Goal: Share content: Share content

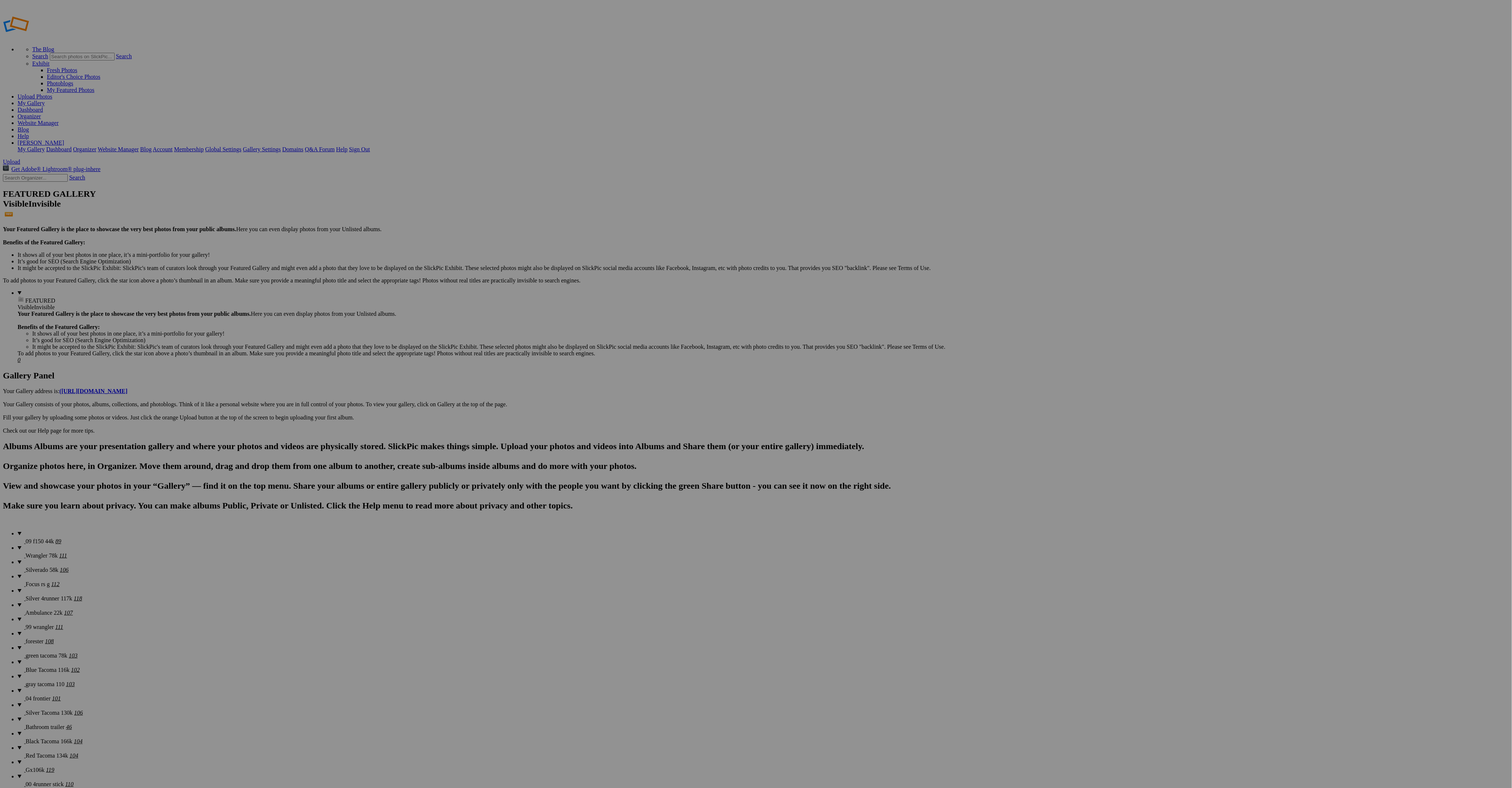
drag, startPoint x: 394, startPoint y: 108, endPoint x: 199, endPoint y: 105, distance: 195.0
drag, startPoint x: 1373, startPoint y: 110, endPoint x: 249, endPoint y: 92, distance: 1124.1
drag, startPoint x: 1048, startPoint y: 116, endPoint x: 261, endPoint y: 88, distance: 787.5
drag, startPoint x: 979, startPoint y: 109, endPoint x: 383, endPoint y: 98, distance: 596.1
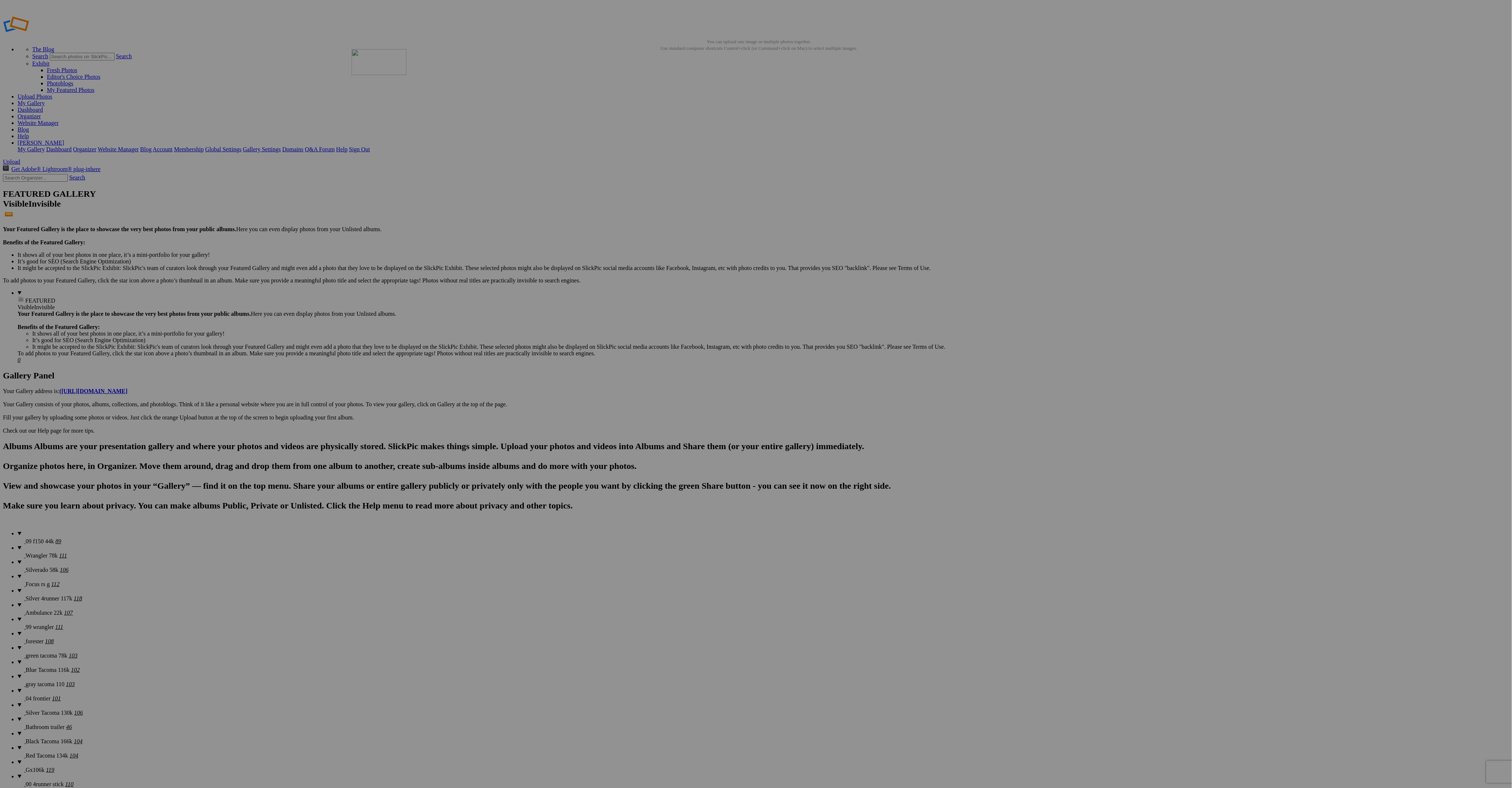
drag, startPoint x: 533, startPoint y: 206, endPoint x: 456, endPoint y: 99, distance: 131.8
drag, startPoint x: 866, startPoint y: 202, endPoint x: 518, endPoint y: 92, distance: 365.0
drag, startPoint x: 471, startPoint y: 293, endPoint x: 602, endPoint y: 117, distance: 219.4
drag, startPoint x: 1430, startPoint y: 204, endPoint x: 578, endPoint y: 80, distance: 861.0
drag, startPoint x: 735, startPoint y: 202, endPoint x: 1359, endPoint y: 93, distance: 633.4
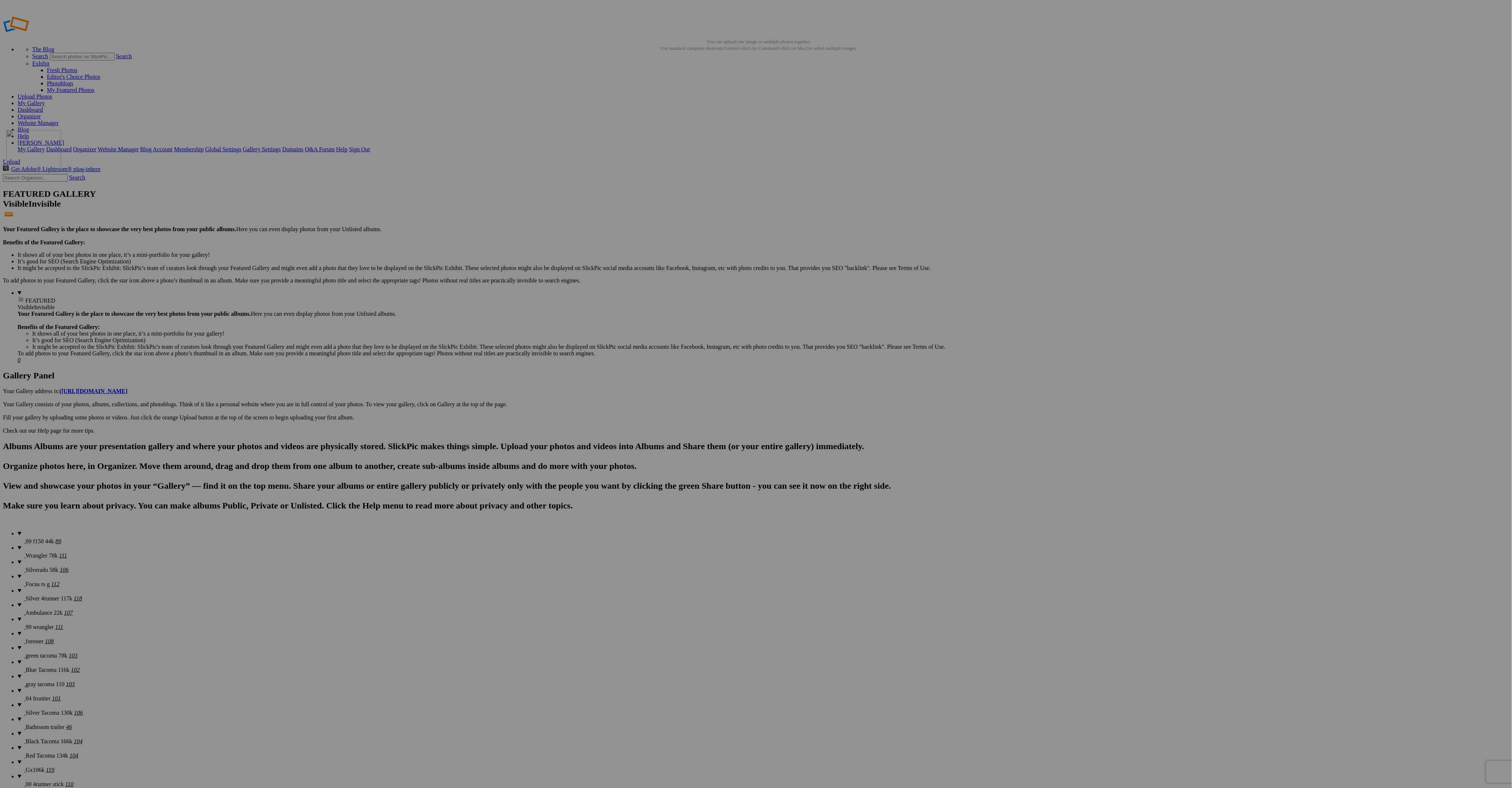
drag, startPoint x: 1131, startPoint y: 121, endPoint x: 112, endPoint y: 179, distance: 1020.6
drag, startPoint x: 1195, startPoint y: 110, endPoint x: 133, endPoint y: 181, distance: 1064.4
drag, startPoint x: 665, startPoint y: 205, endPoint x: 124, endPoint y: 186, distance: 541.3
drag, startPoint x: 733, startPoint y: 195, endPoint x: 259, endPoint y: 180, distance: 474.2
drag, startPoint x: 1301, startPoint y: 201, endPoint x: 191, endPoint y: 271, distance: 1112.2
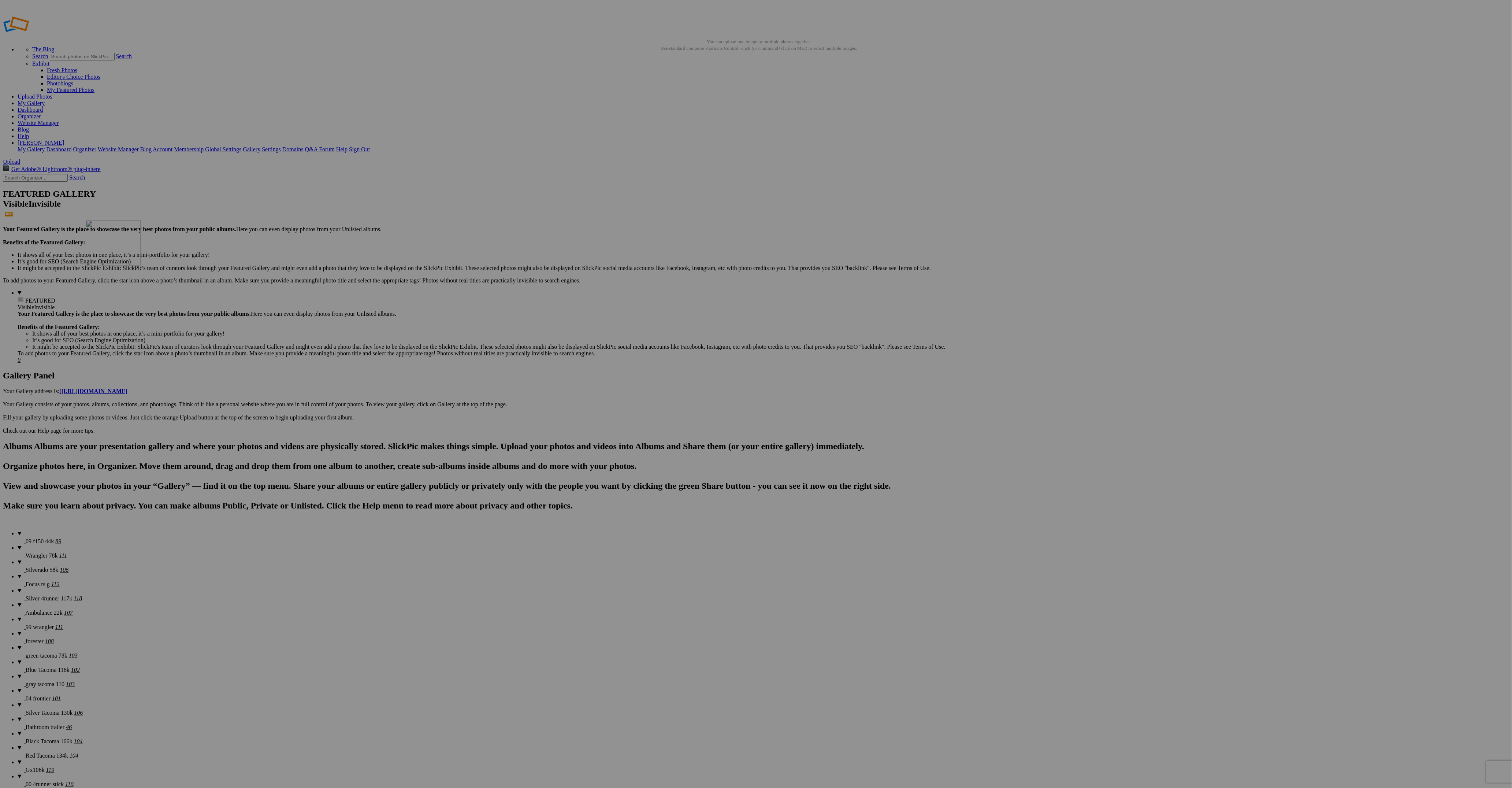
drag, startPoint x: 1321, startPoint y: 201, endPoint x: 226, endPoint y: 286, distance: 1098.3
drag, startPoint x: 716, startPoint y: 298, endPoint x: 415, endPoint y: 289, distance: 301.1
drag, startPoint x: 786, startPoint y: 289, endPoint x: 362, endPoint y: 277, distance: 424.2
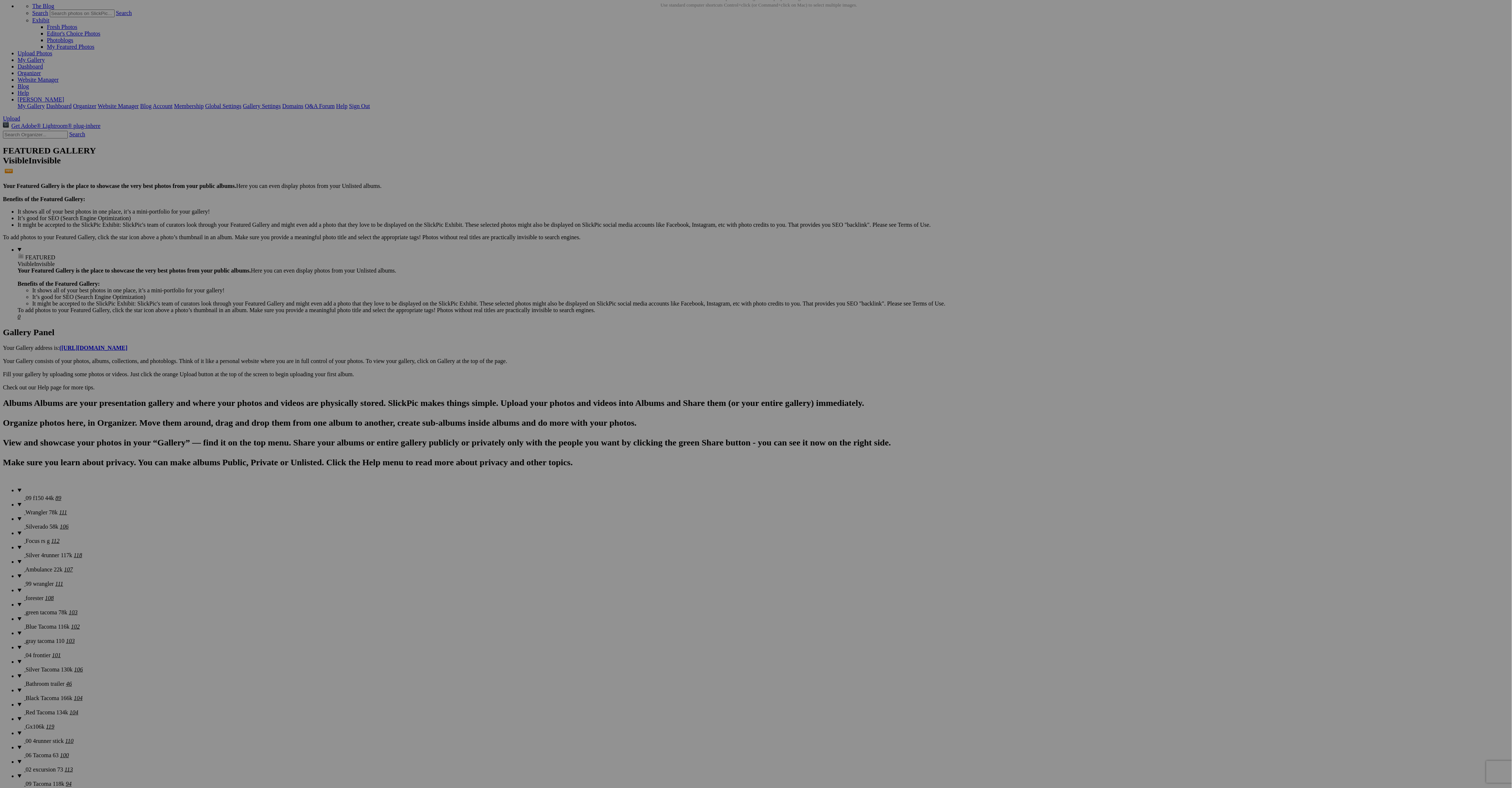
scroll to position [110, 0]
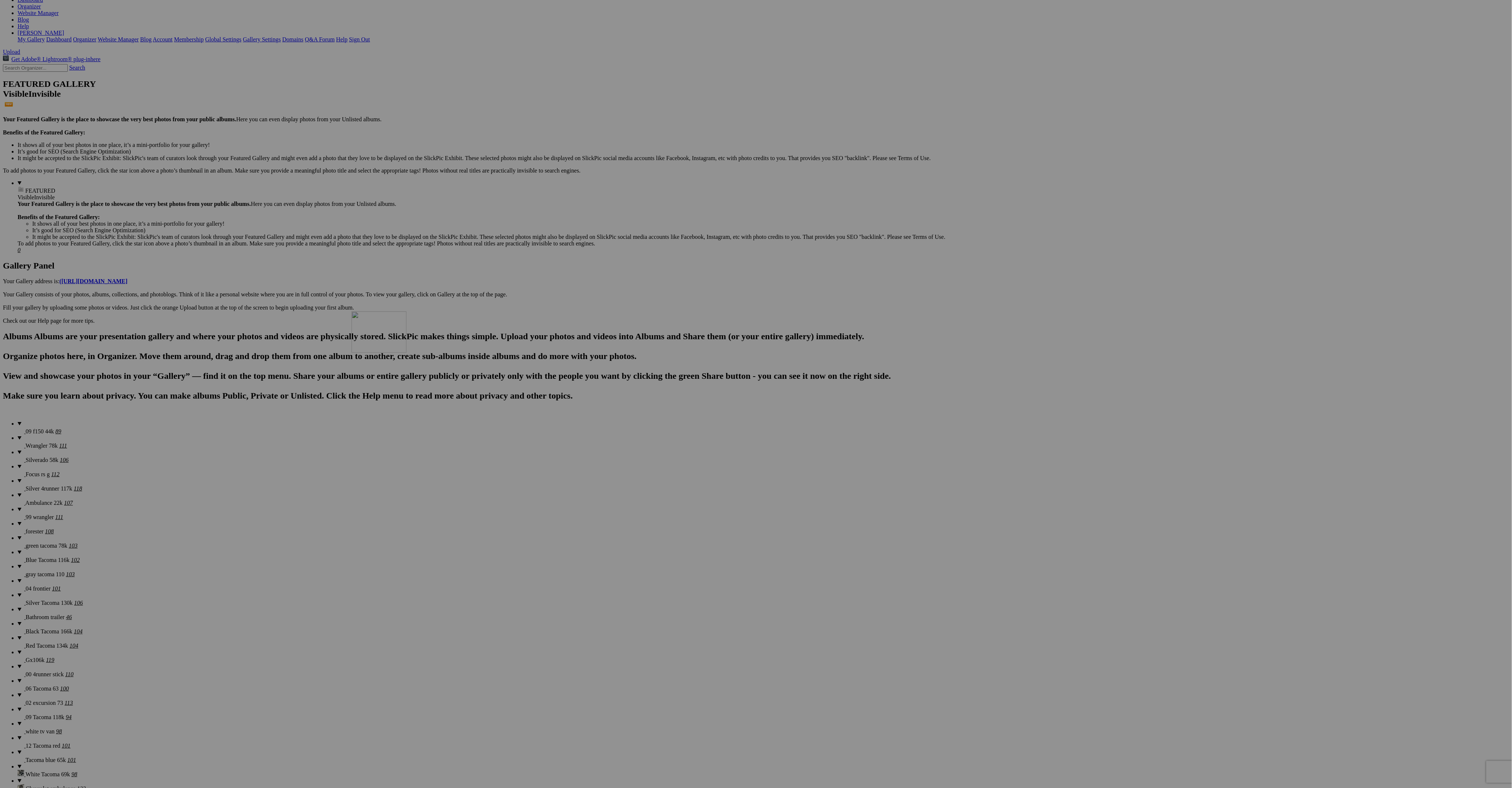
drag, startPoint x: 975, startPoint y: 190, endPoint x: 462, endPoint y: 369, distance: 543.3
drag, startPoint x: 984, startPoint y: 189, endPoint x: 540, endPoint y: 342, distance: 469.6
drag, startPoint x: 988, startPoint y: 190, endPoint x: 467, endPoint y: 364, distance: 549.3
drag, startPoint x: 768, startPoint y: 318, endPoint x: 461, endPoint y: 359, distance: 309.7
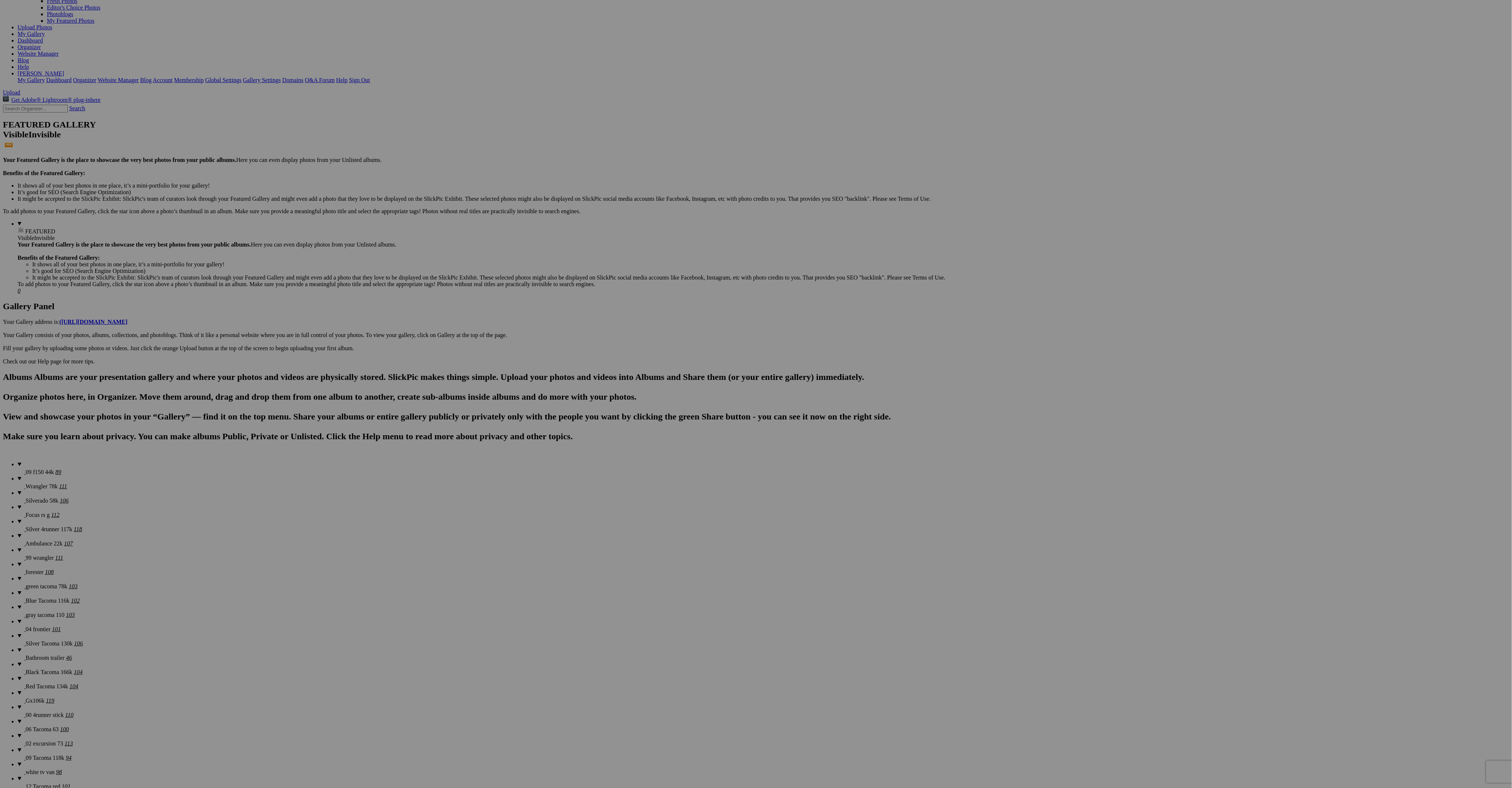
scroll to position [0, 0]
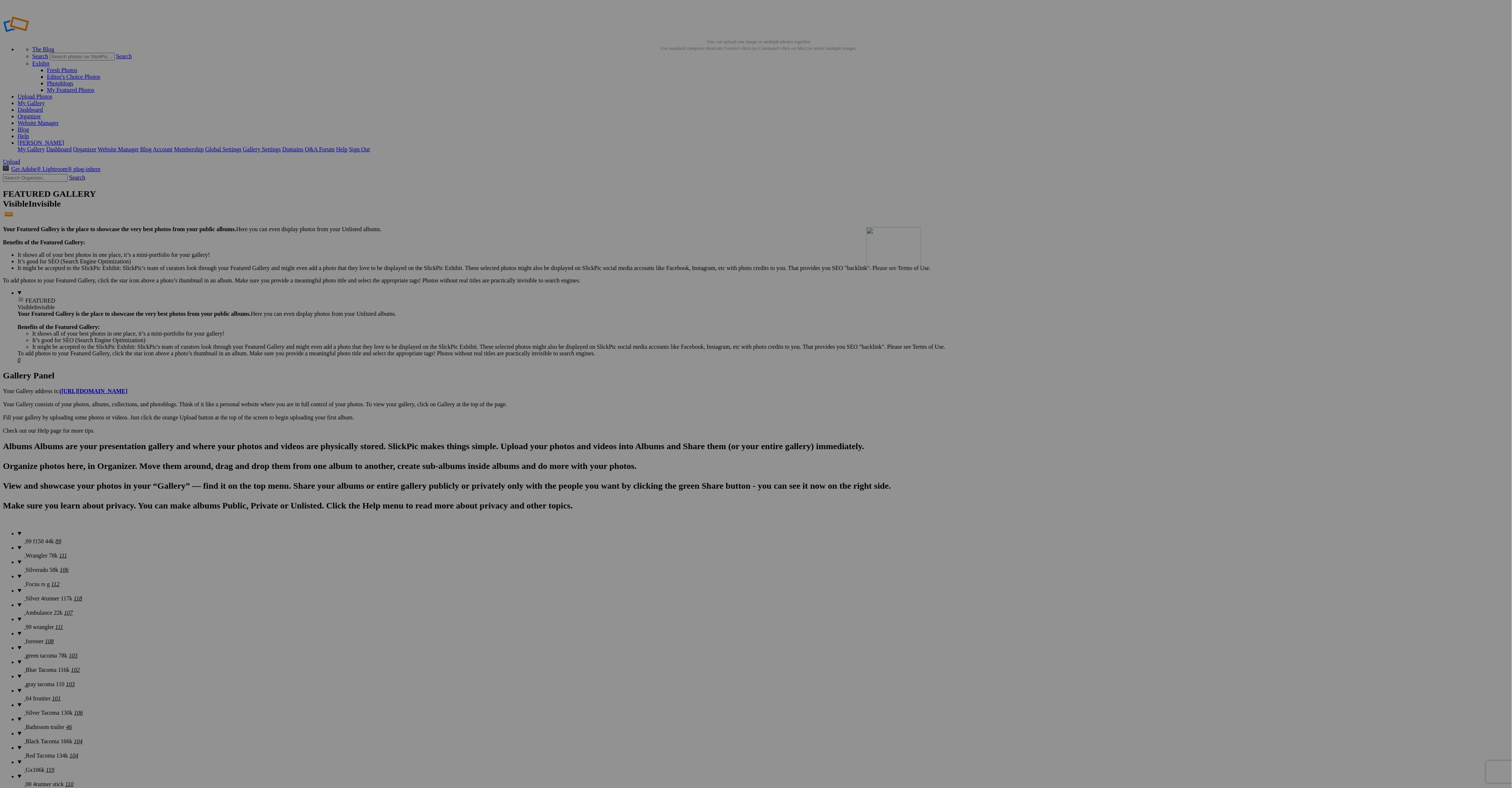
drag, startPoint x: 1059, startPoint y: 395, endPoint x: 986, endPoint y: 284, distance: 132.9
drag, startPoint x: 1183, startPoint y: 289, endPoint x: 1044, endPoint y: 276, distance: 139.6
drag, startPoint x: 1046, startPoint y: 393, endPoint x: 1095, endPoint y: 275, distance: 127.8
drag, startPoint x: 135, startPoint y: 388, endPoint x: 1170, endPoint y: 279, distance: 1040.7
drag, startPoint x: 854, startPoint y: 383, endPoint x: 262, endPoint y: 368, distance: 592.2
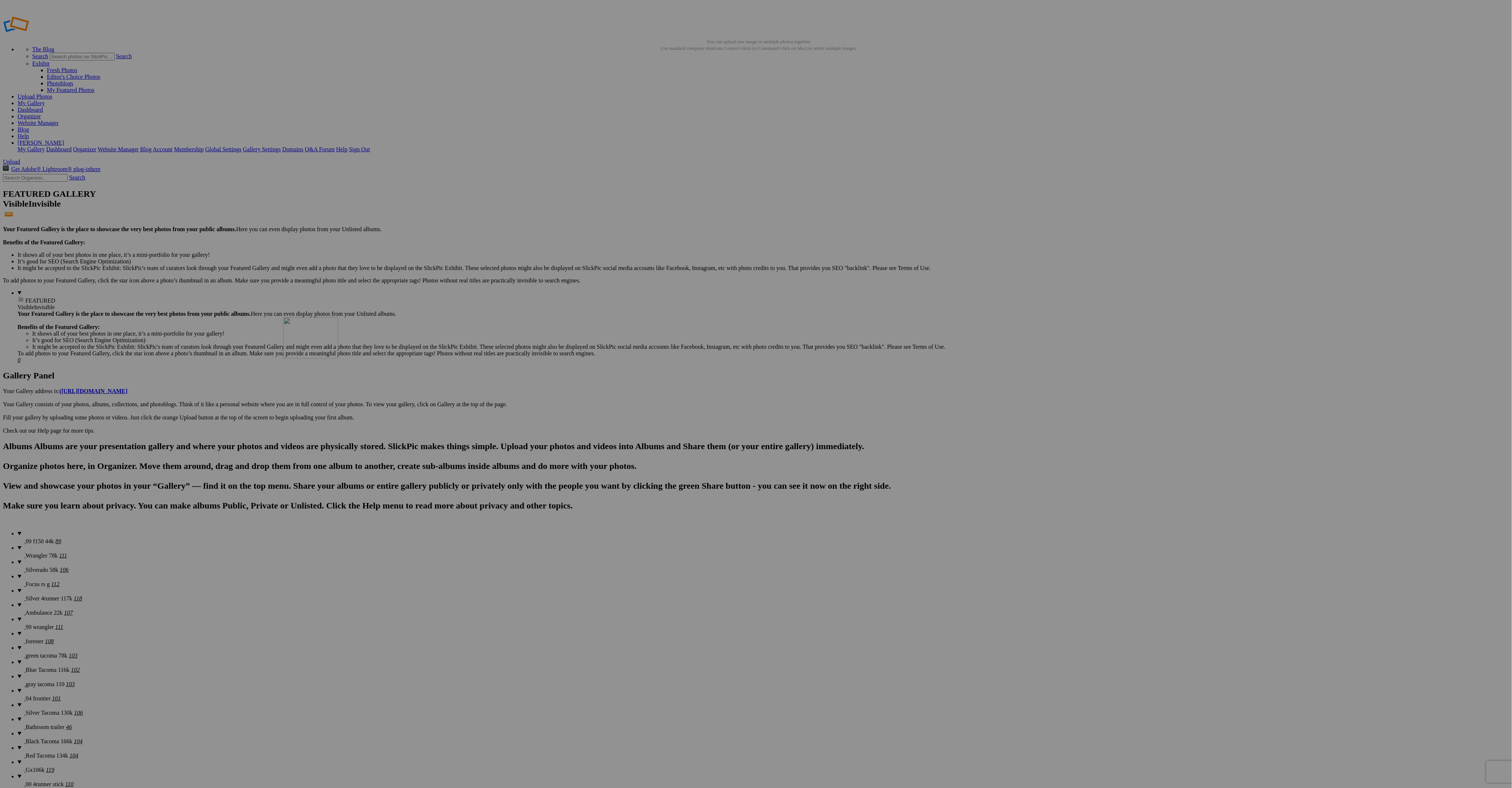
drag, startPoint x: 910, startPoint y: 389, endPoint x: 388, endPoint y: 368, distance: 522.4
drag, startPoint x: 983, startPoint y: 393, endPoint x: 518, endPoint y: 367, distance: 465.7
drag, startPoint x: 1046, startPoint y: 384, endPoint x: 650, endPoint y: 368, distance: 396.3
click at [50, 545] on details "Wrangler 78k 111" at bounding box center [762, 552] width 1491 height 14
click at [25, 567] on span "Silverado 58k" at bounding box center [42, 569] width 33 height 6
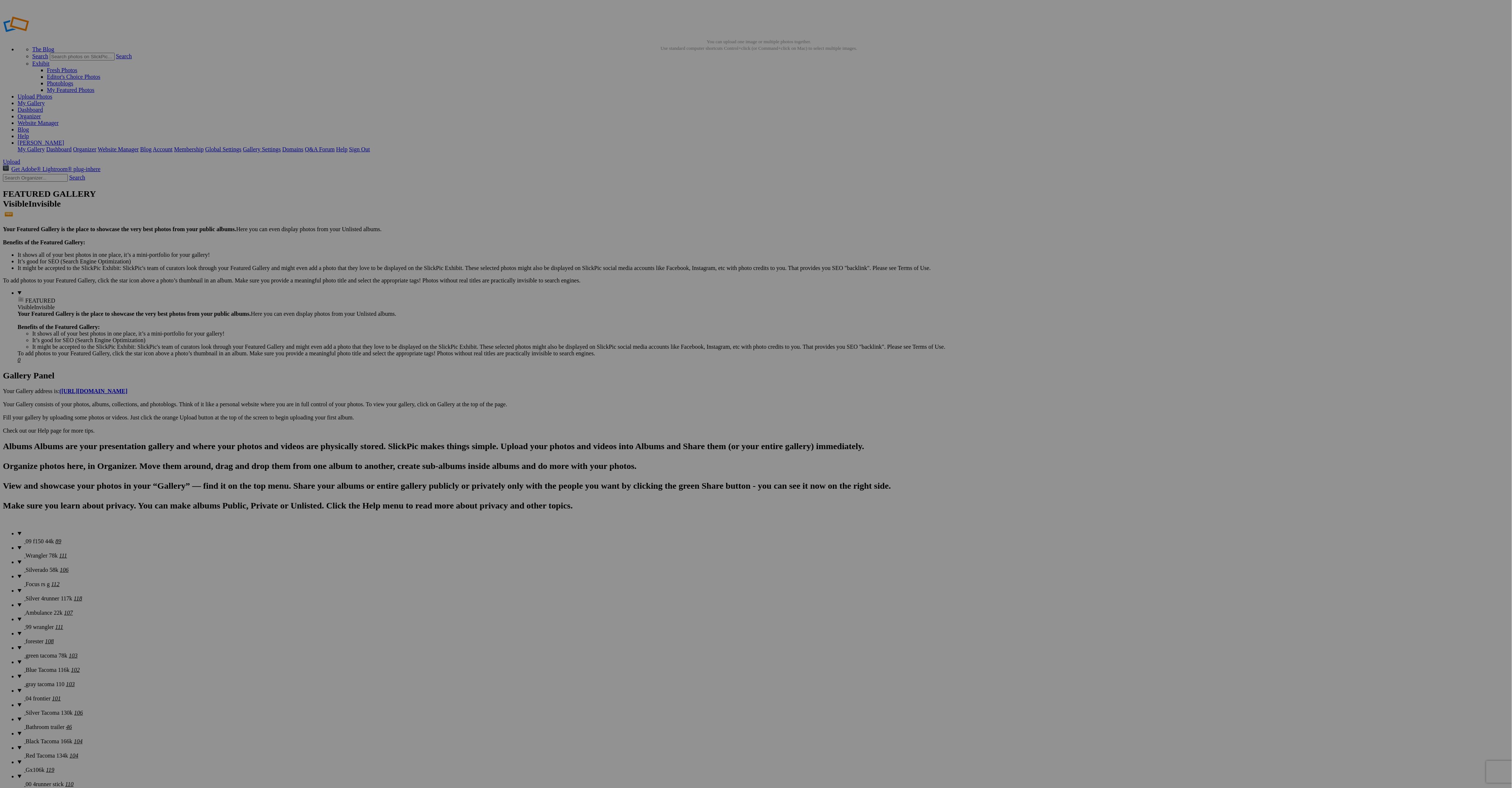
click at [29, 539] on span "09 f150 44k" at bounding box center [39, 541] width 28 height 6
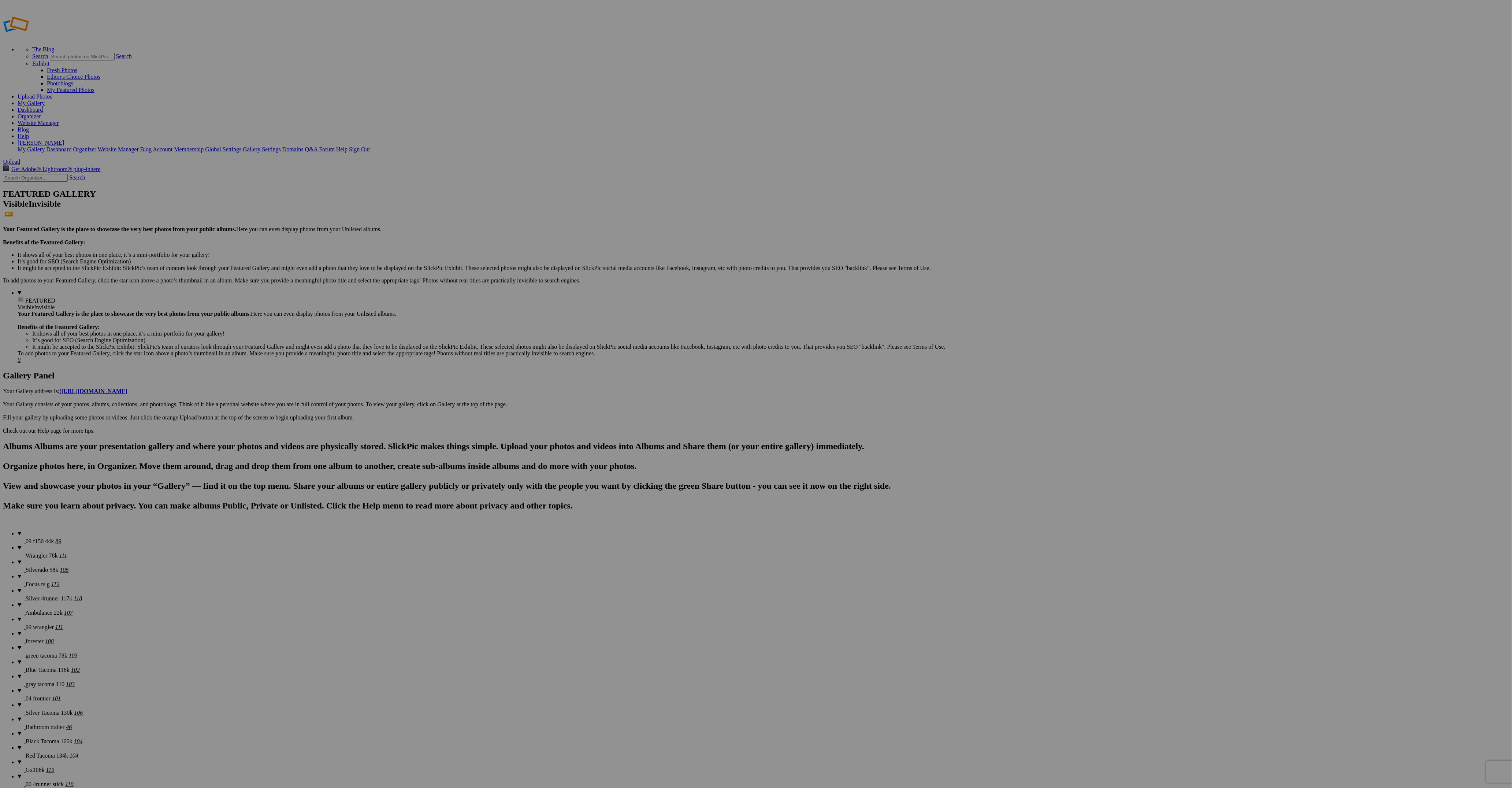
click at [33, 567] on span "Silverado 58k" at bounding box center [42, 569] width 33 height 6
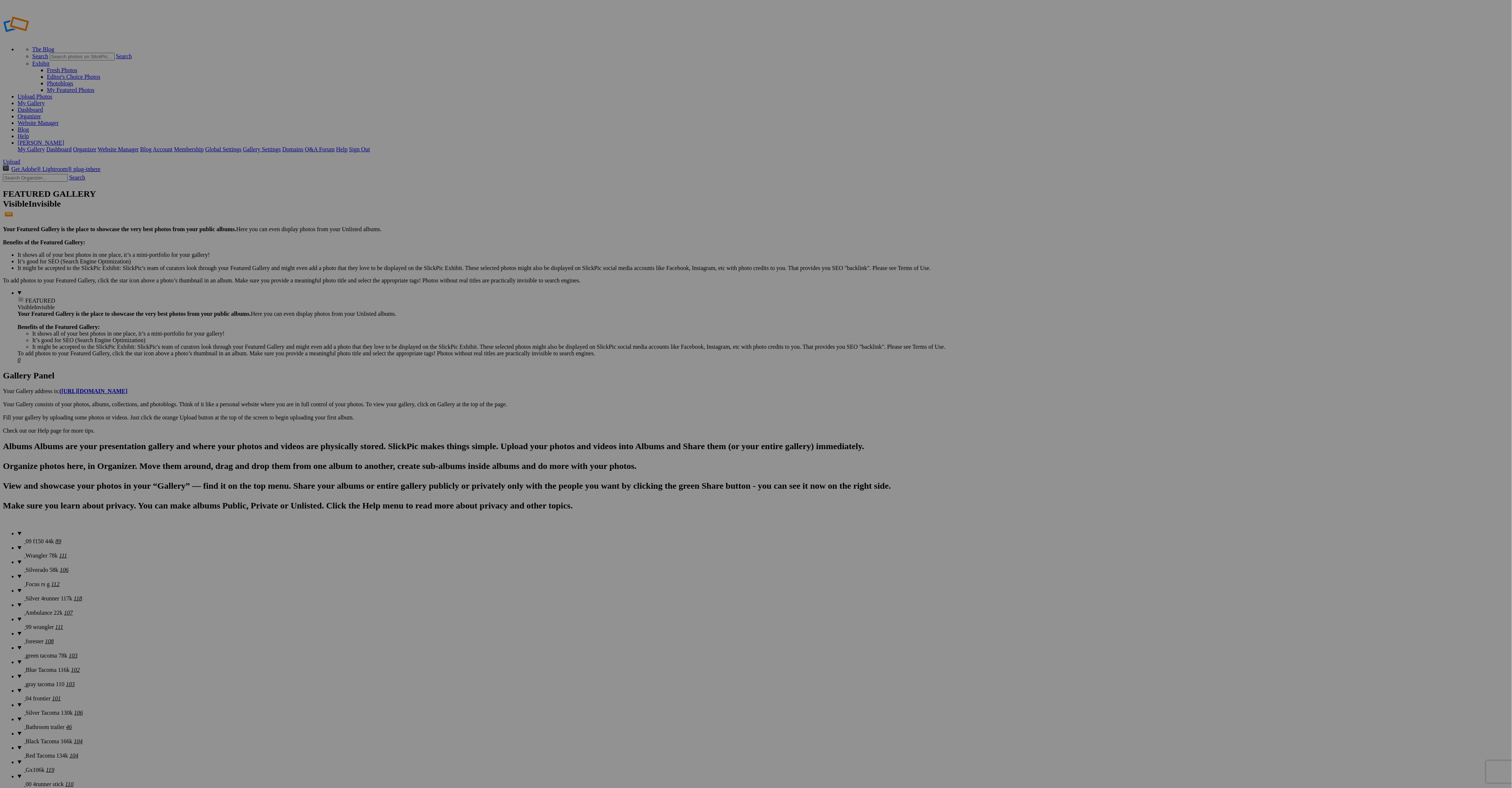
click at [42, 552] on span "Wrangler 78k" at bounding box center [42, 555] width 33 height 6
